Goal: Task Accomplishment & Management: Complete application form

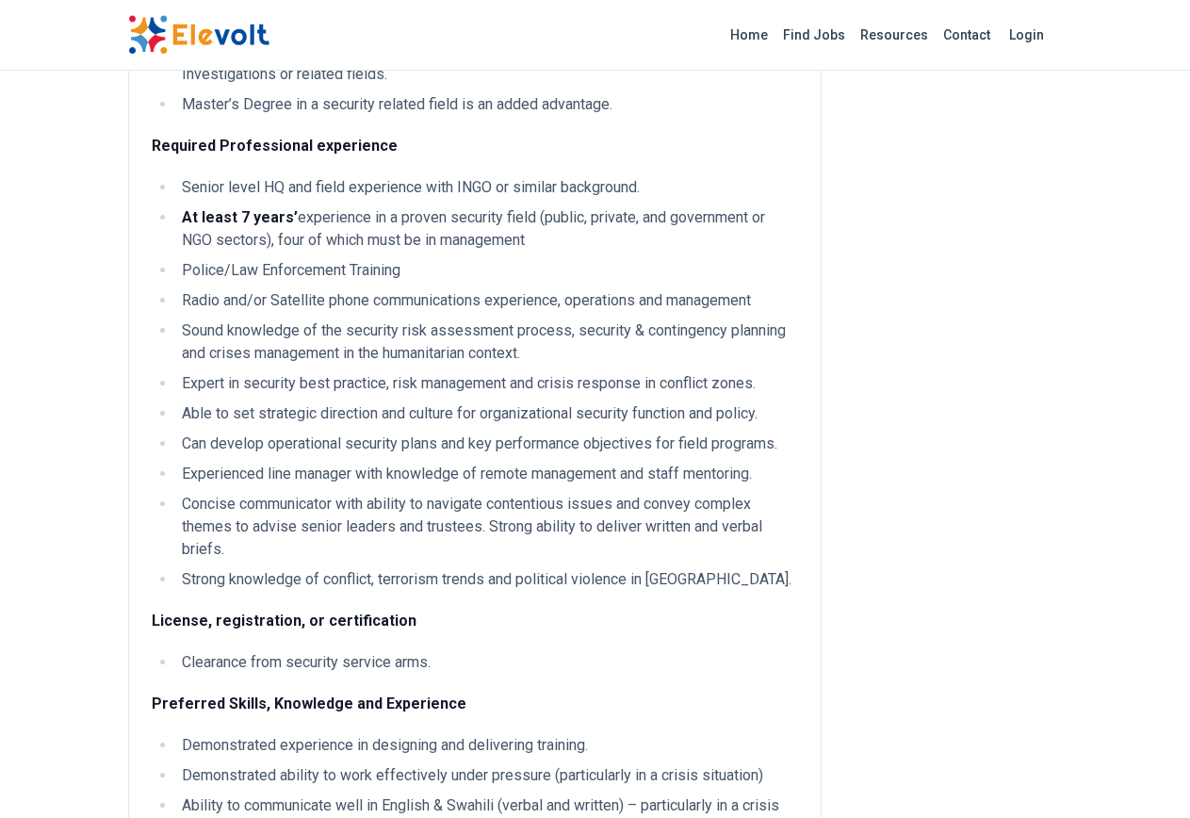
scroll to position [3298, 0]
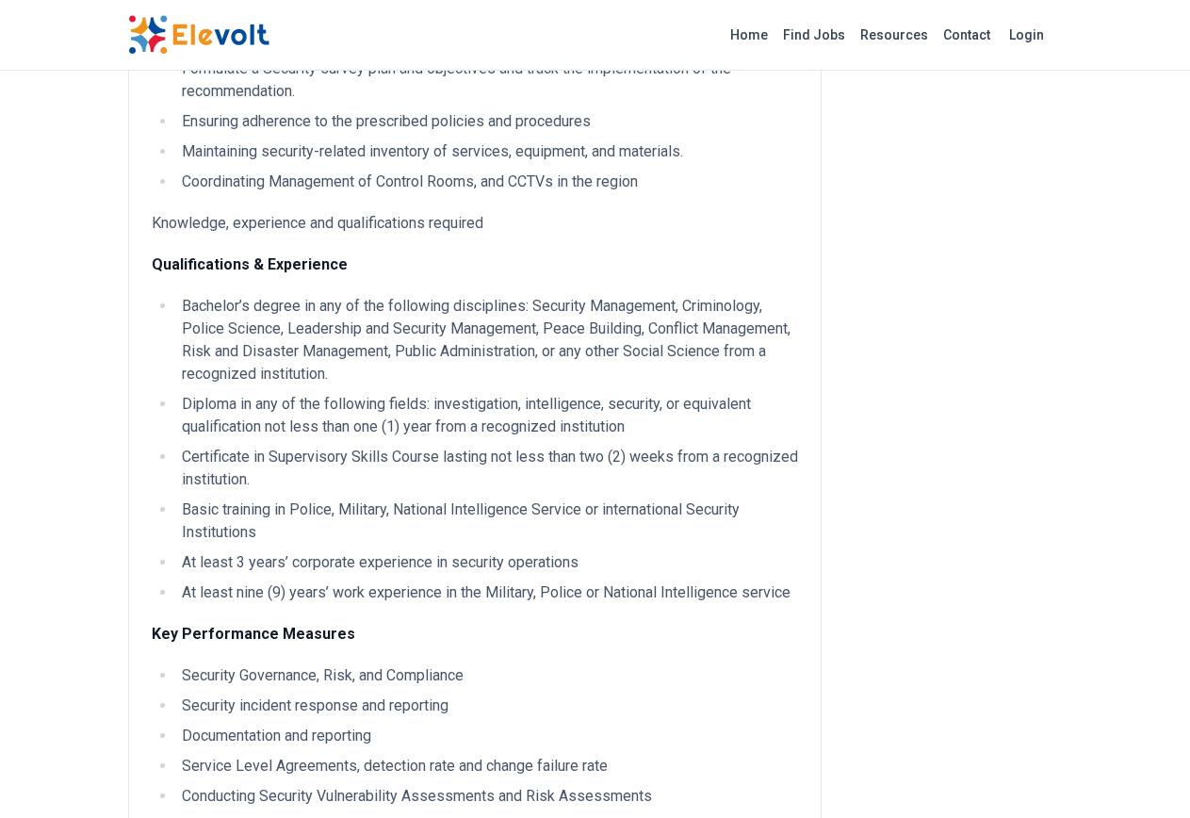
scroll to position [848, 0]
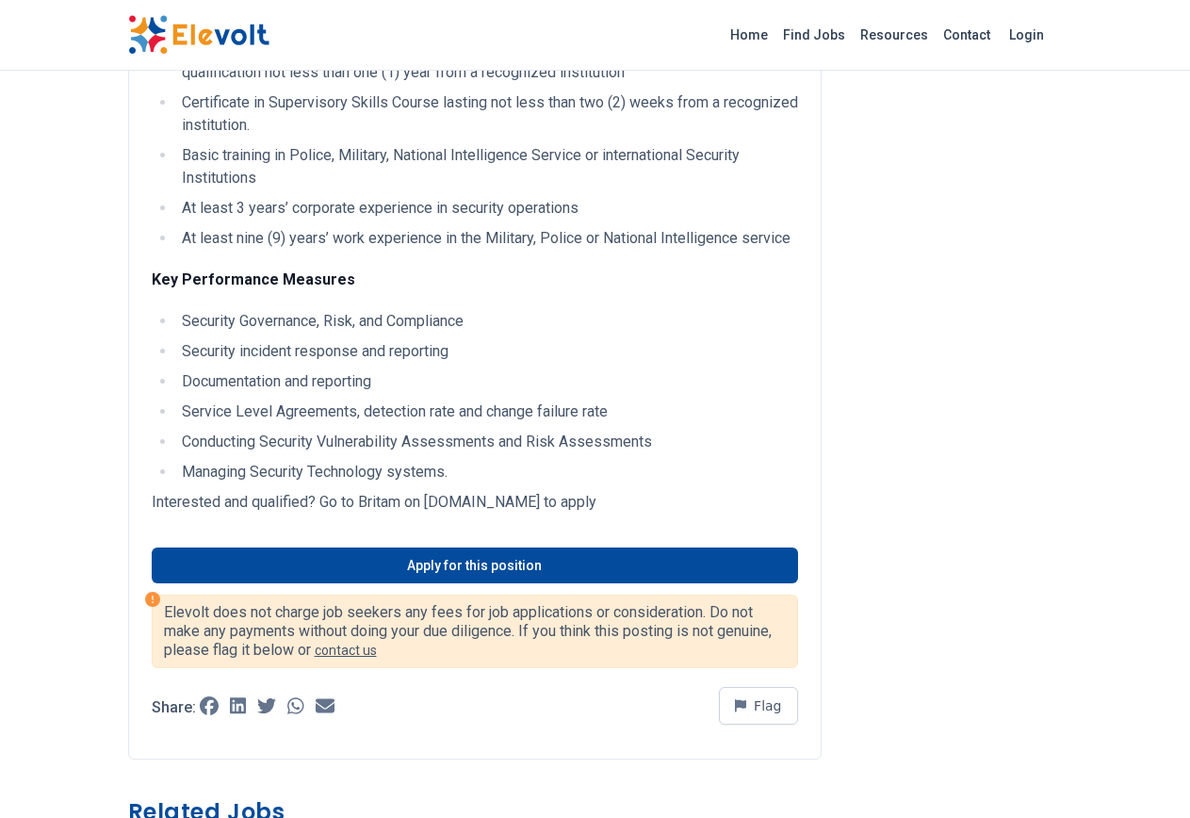
scroll to position [1225, 0]
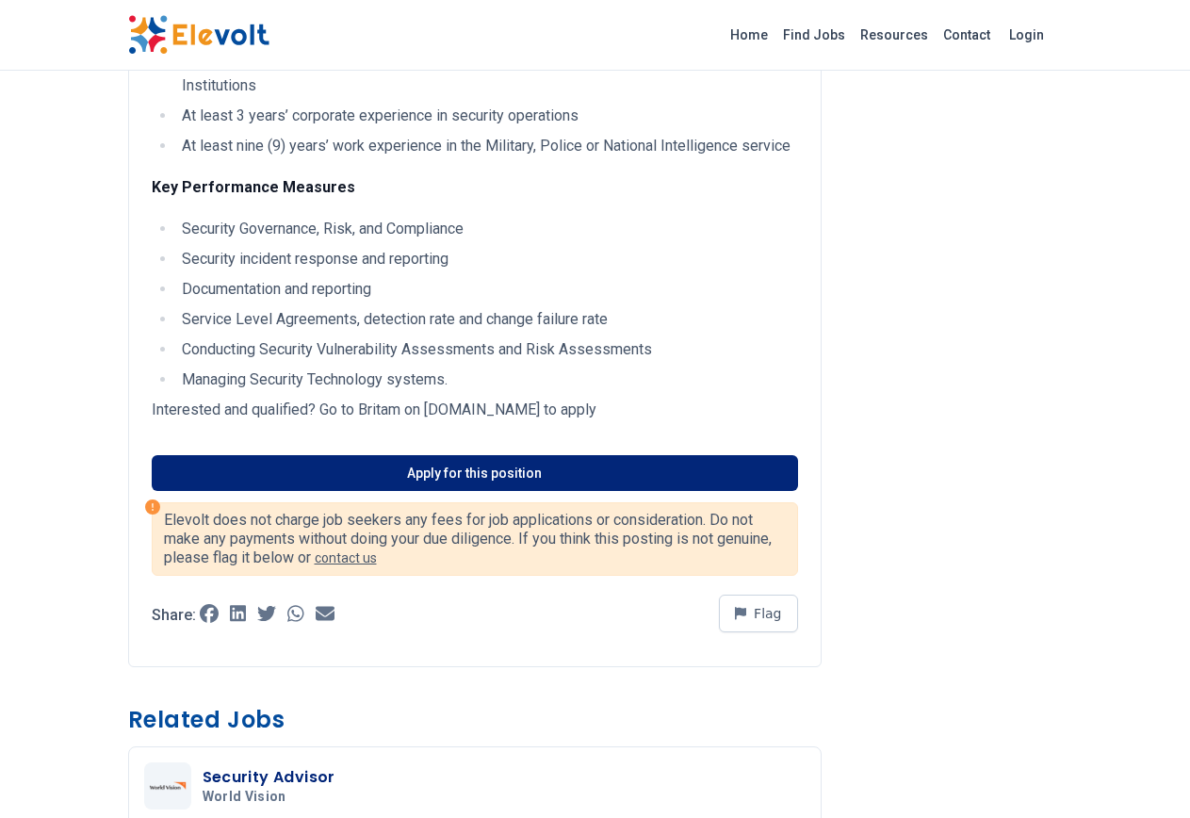
click at [433, 455] on link "Apply for this position" at bounding box center [475, 473] width 646 height 36
